Goal: Task Accomplishment & Management: Manage account settings

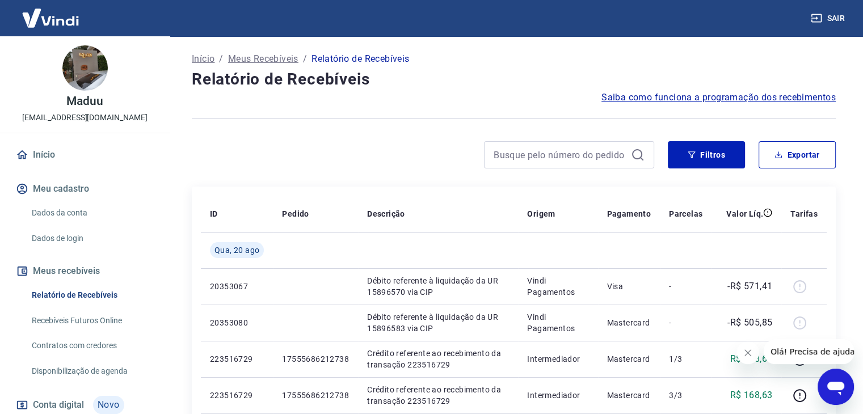
click at [46, 154] on link "Início" at bounding box center [85, 154] width 142 height 25
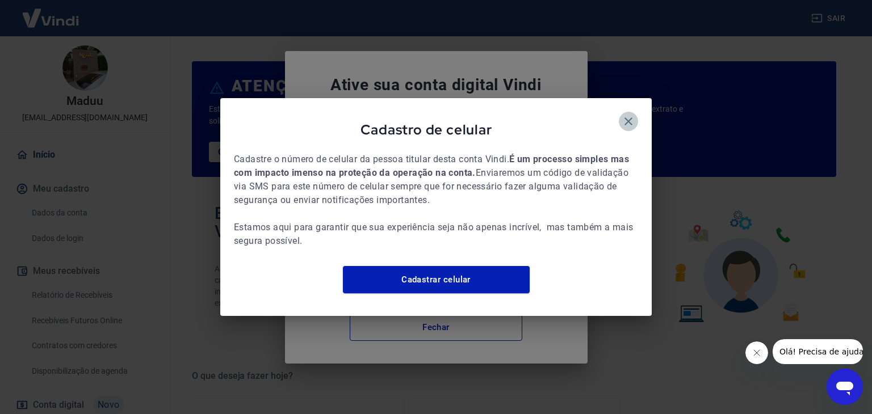
click at [628, 117] on icon "button" at bounding box center [628, 121] width 8 height 8
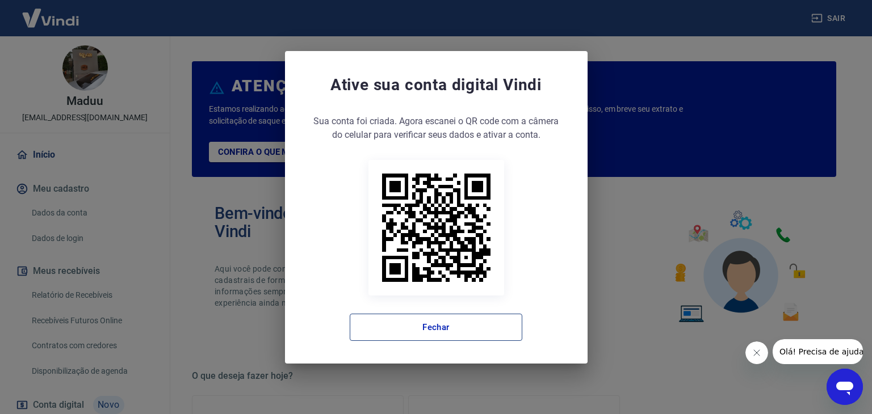
click at [449, 318] on button "Fechar" at bounding box center [436, 327] width 173 height 27
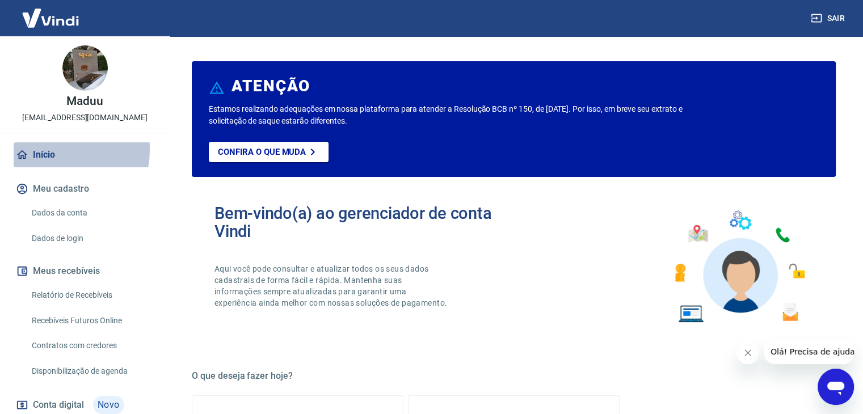
click at [51, 150] on link "Início" at bounding box center [85, 154] width 142 height 25
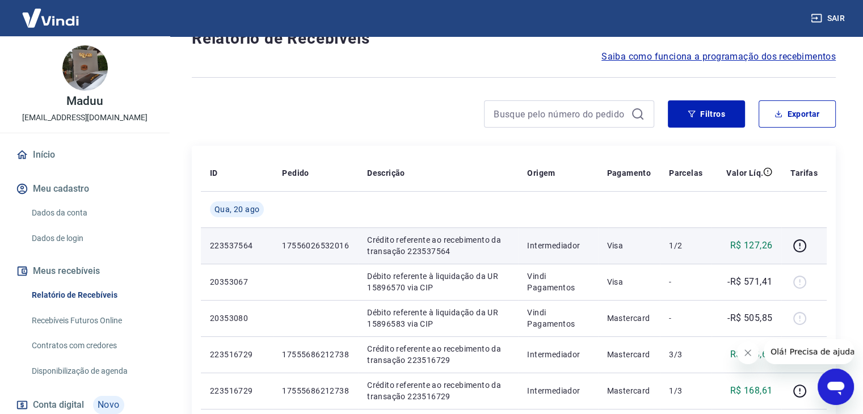
scroll to position [37, 0]
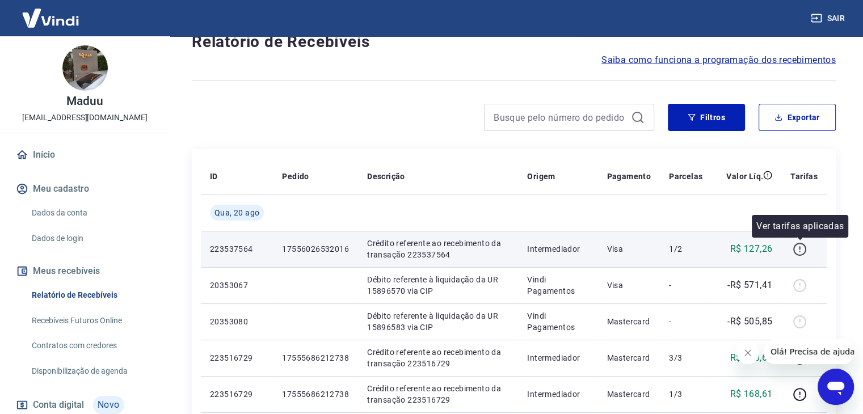
click at [796, 246] on icon "button" at bounding box center [800, 249] width 14 height 14
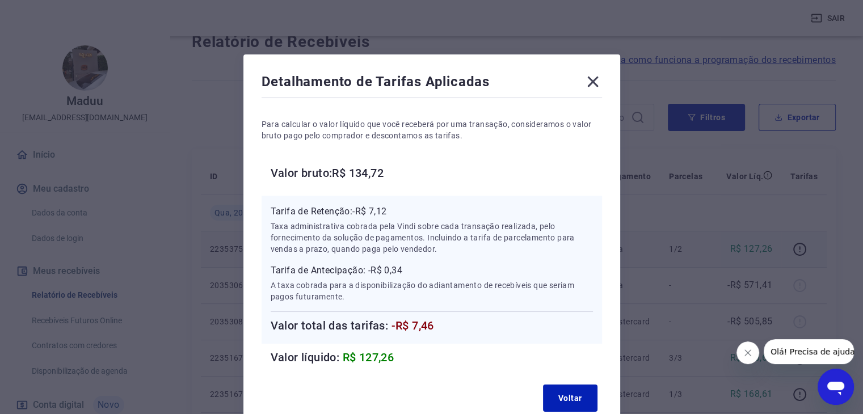
click at [594, 79] on icon at bounding box center [592, 82] width 11 height 11
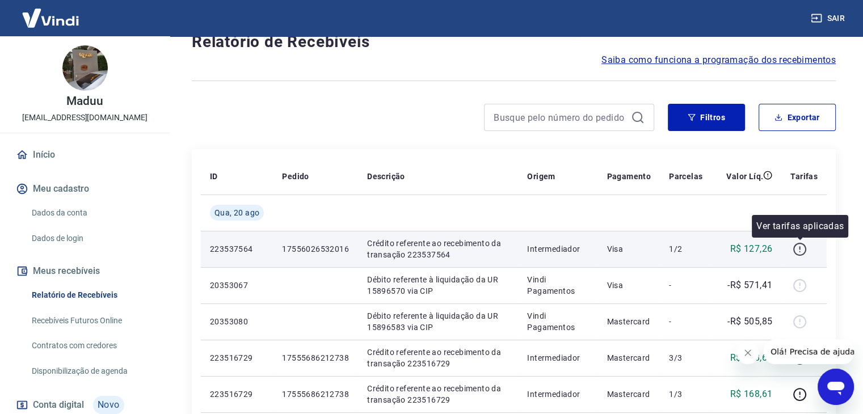
click at [801, 246] on icon "button" at bounding box center [800, 249] width 14 height 14
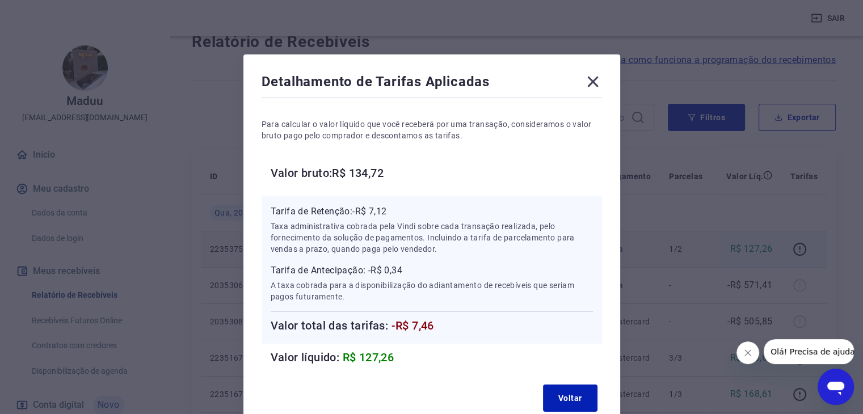
click at [594, 84] on icon at bounding box center [593, 82] width 18 height 18
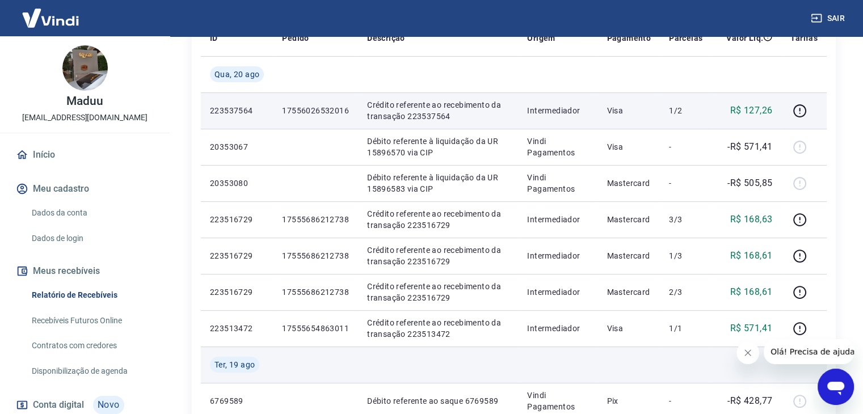
scroll to position [75, 0]
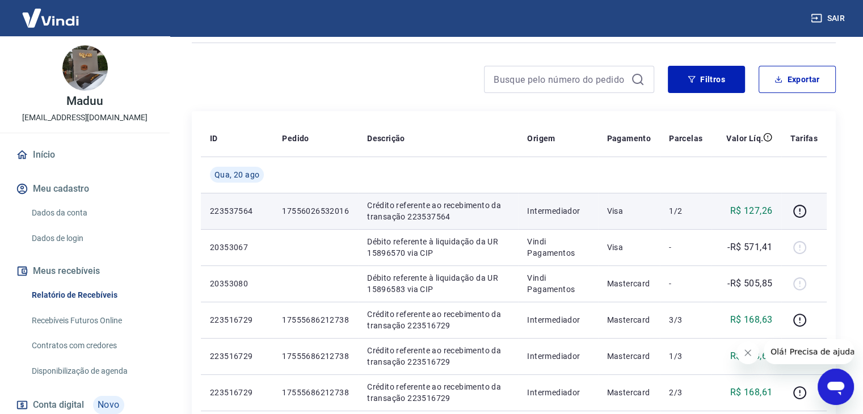
click at [42, 150] on link "Início" at bounding box center [85, 154] width 142 height 25
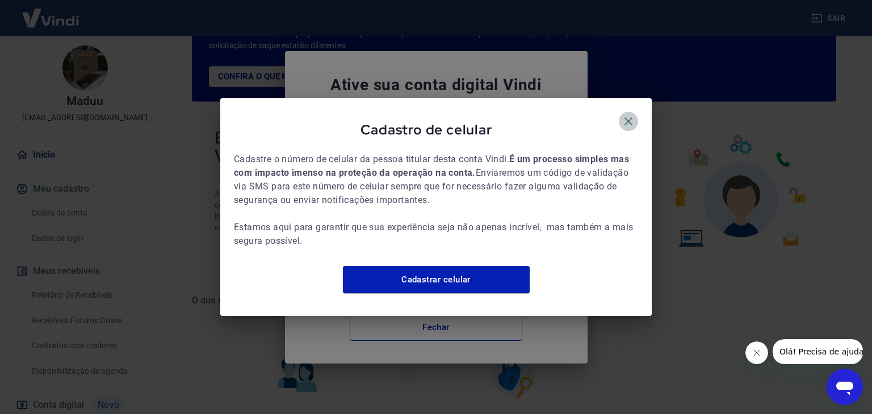
click at [631, 117] on icon "button" at bounding box center [628, 121] width 8 height 8
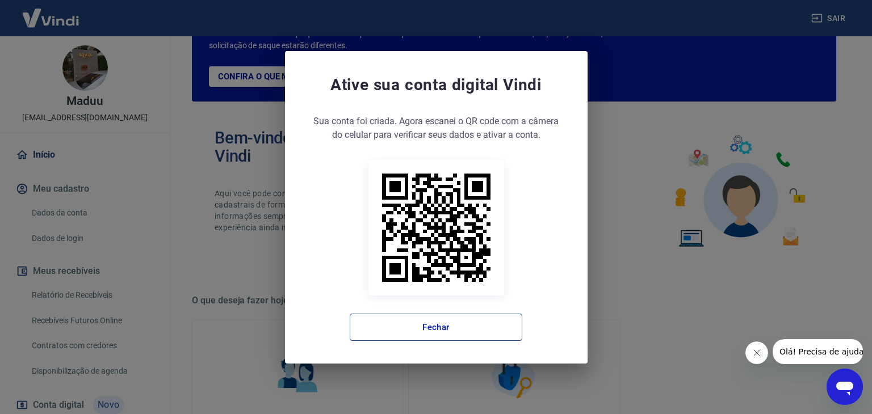
click at [470, 315] on button "Fechar" at bounding box center [436, 327] width 173 height 27
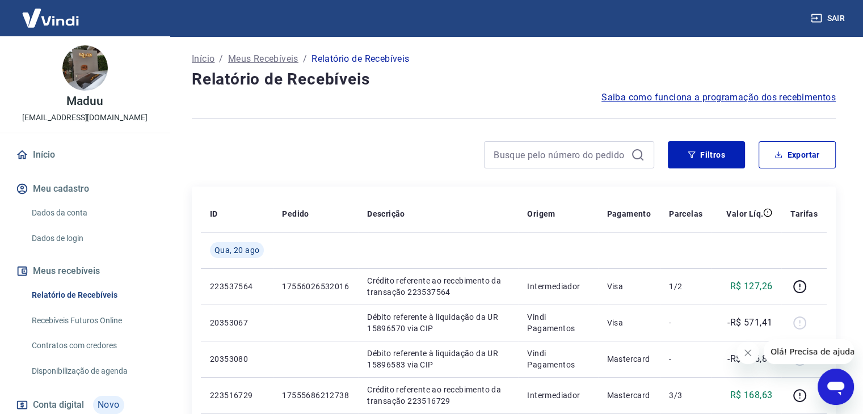
click at [66, 19] on img at bounding box center [51, 18] width 74 height 35
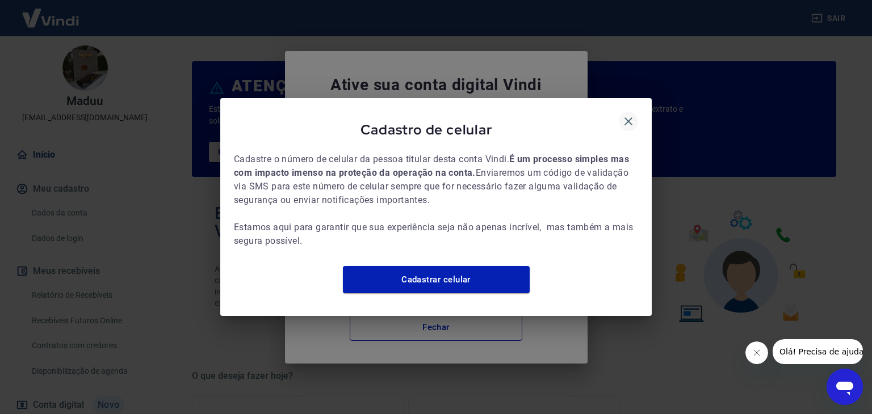
click at [625, 115] on icon "button" at bounding box center [628, 122] width 14 height 14
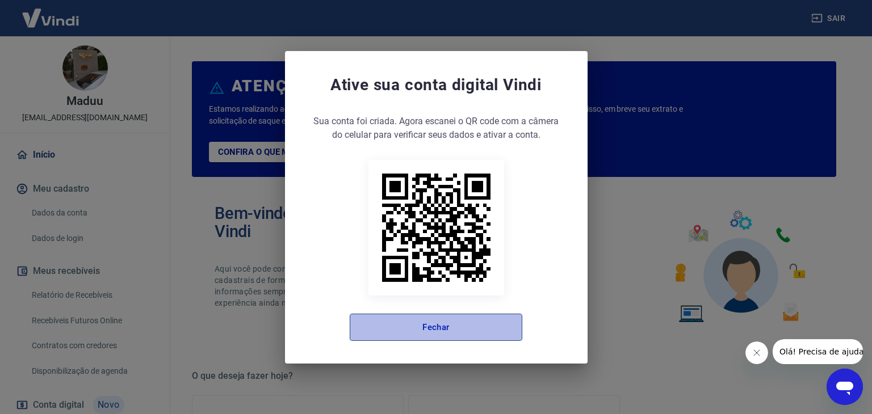
click at [493, 317] on button "Fechar" at bounding box center [436, 327] width 173 height 27
